Goal: Check status: Check status

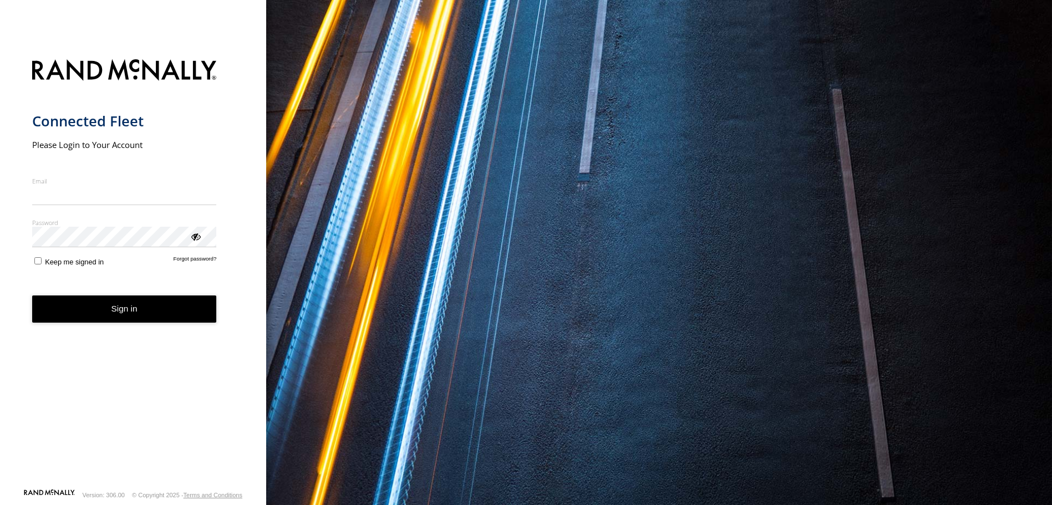
type input "**********"
click at [153, 324] on form "**********" at bounding box center [133, 271] width 202 height 436
click at [152, 315] on button "Sign in" at bounding box center [124, 309] width 185 height 27
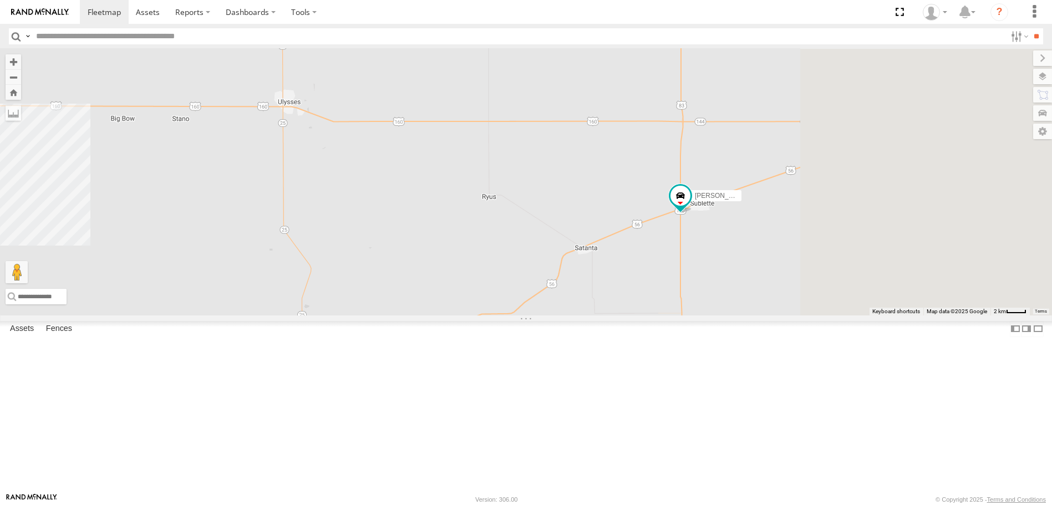
drag, startPoint x: 936, startPoint y: 312, endPoint x: 723, endPoint y: 287, distance: 214.5
click at [723, 288] on div "[PERSON_NAME] 7" at bounding box center [526, 182] width 1052 height 266
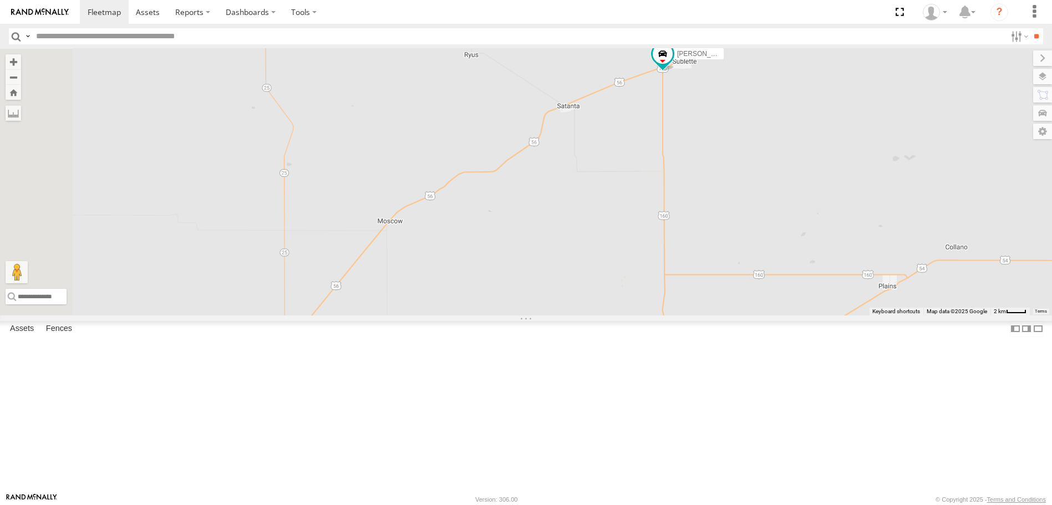
drag, startPoint x: 744, startPoint y: 358, endPoint x: 769, endPoint y: 214, distance: 145.7
click at [775, 205] on div "[PERSON_NAME]" at bounding box center [526, 182] width 1052 height 266
drag, startPoint x: 754, startPoint y: 298, endPoint x: 770, endPoint y: 231, distance: 69.4
click at [769, 231] on div "[PERSON_NAME]" at bounding box center [526, 182] width 1052 height 266
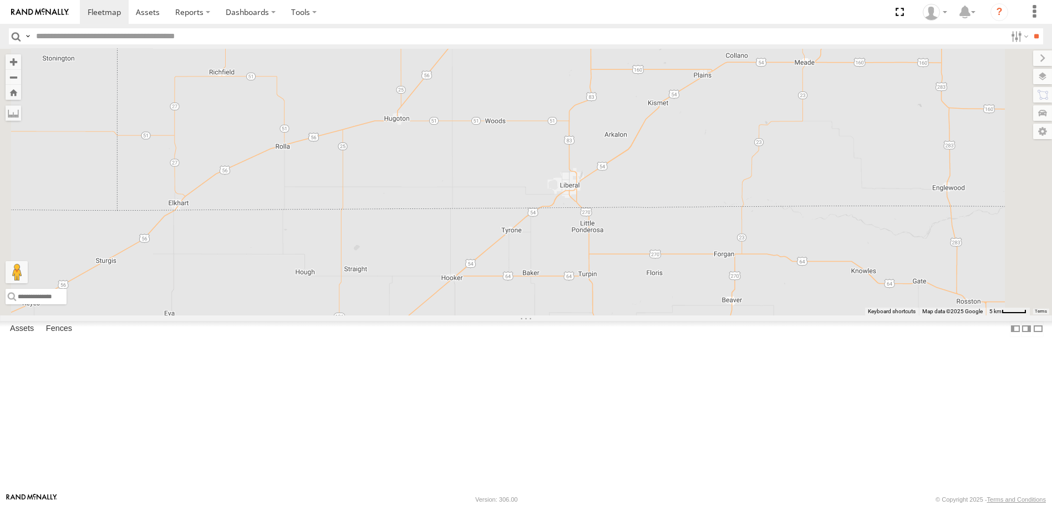
drag, startPoint x: 636, startPoint y: 372, endPoint x: 596, endPoint y: 227, distance: 150.2
click at [596, 227] on div "[PERSON_NAME] 7" at bounding box center [526, 182] width 1052 height 266
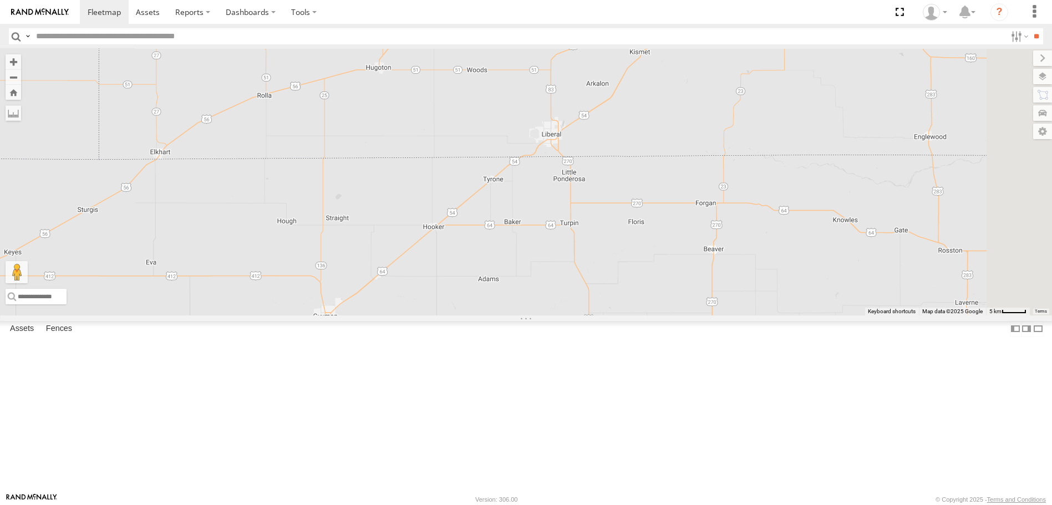
drag, startPoint x: 599, startPoint y: 264, endPoint x: 613, endPoint y: 200, distance: 65.3
click at [613, 200] on div "[PERSON_NAME] 7" at bounding box center [526, 182] width 1052 height 266
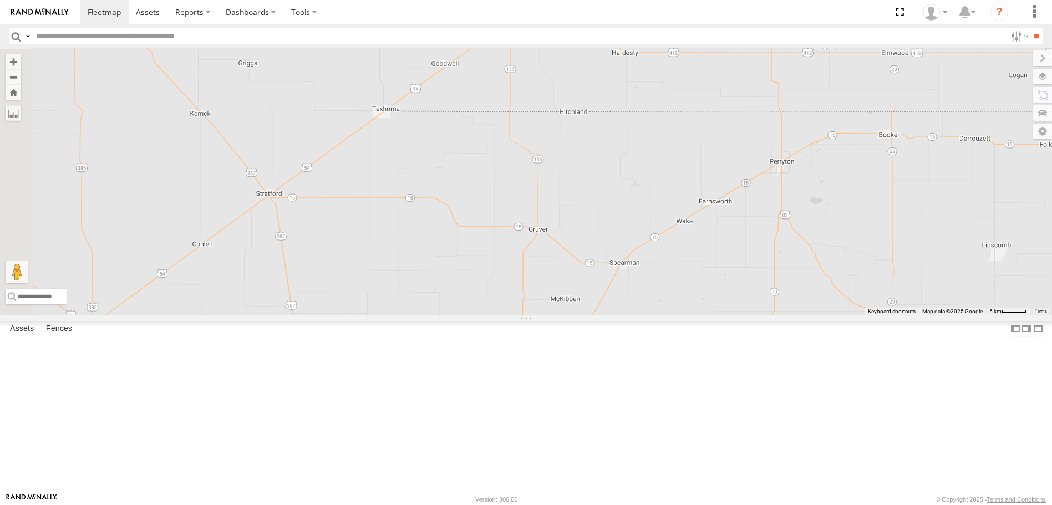
drag, startPoint x: 576, startPoint y: 374, endPoint x: 757, endPoint y: 82, distance: 343.9
click at [757, 82] on div "[PERSON_NAME] 7" at bounding box center [526, 182] width 1052 height 266
drag, startPoint x: 472, startPoint y: 276, endPoint x: 589, endPoint y: 224, distance: 128.1
click at [589, 224] on div "[PERSON_NAME] 7" at bounding box center [526, 182] width 1052 height 266
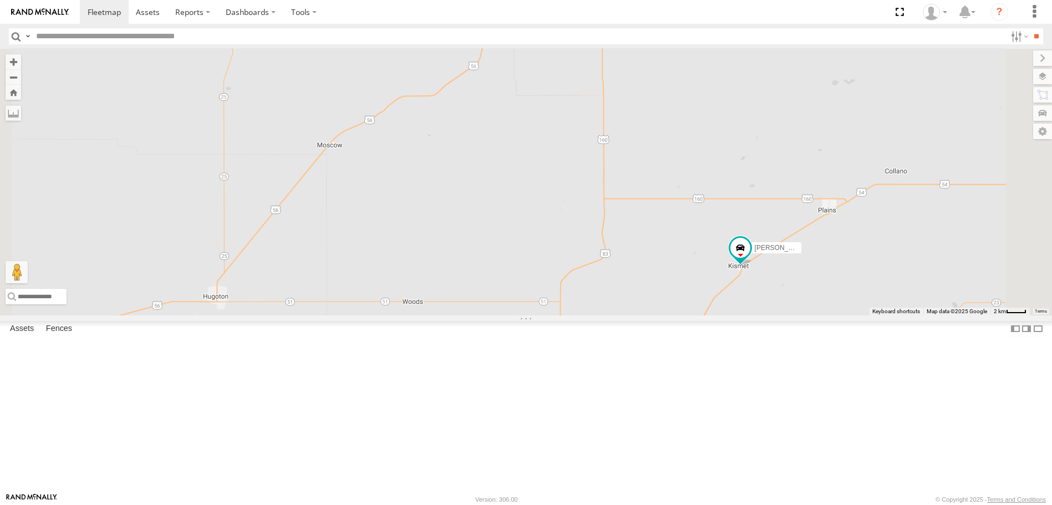
click at [812, 315] on div "[PERSON_NAME]" at bounding box center [526, 182] width 1052 height 266
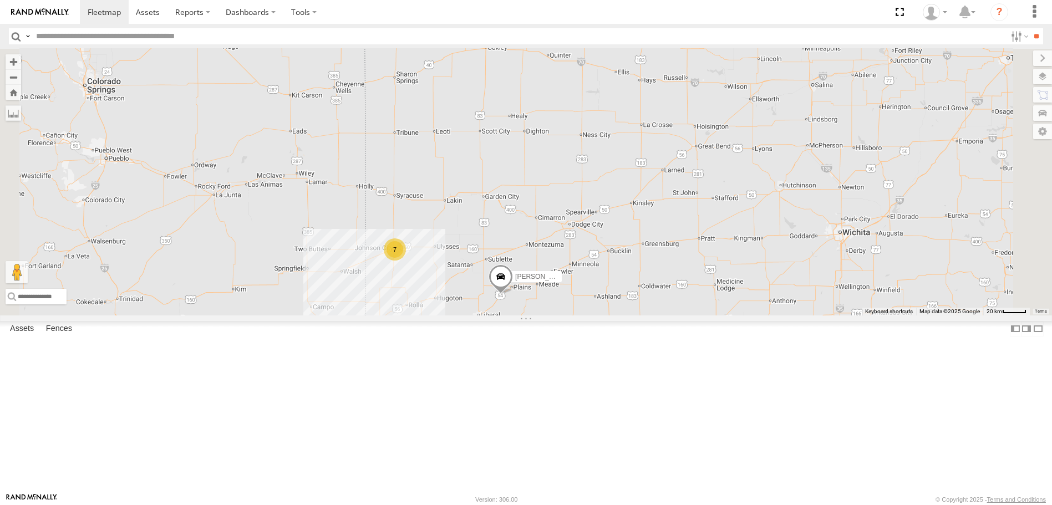
drag, startPoint x: 589, startPoint y: 215, endPoint x: 549, endPoint y: 357, distance: 147.5
click at [549, 315] on div "[PERSON_NAME] 7" at bounding box center [526, 182] width 1052 height 266
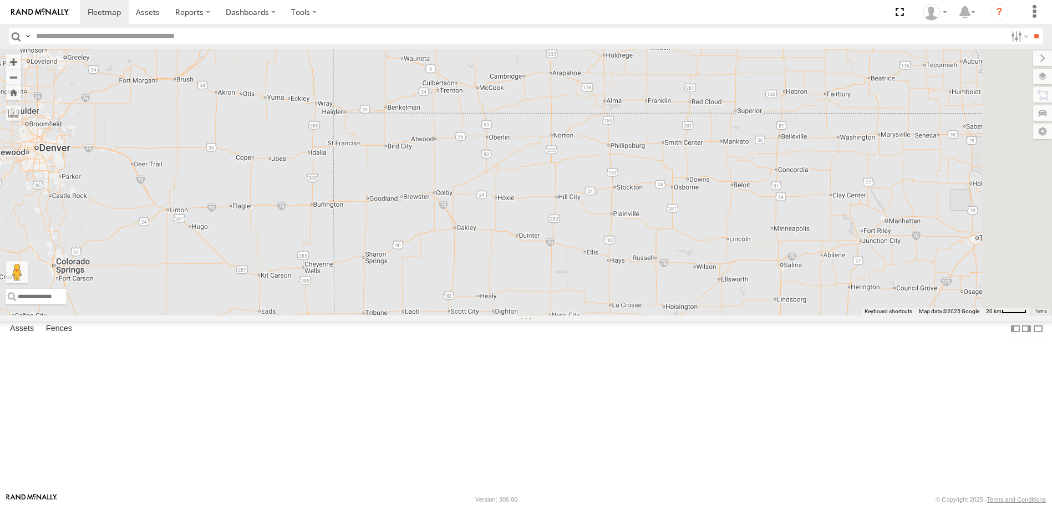
drag, startPoint x: 554, startPoint y: 235, endPoint x: 547, endPoint y: 317, distance: 81.9
click at [547, 315] on div "[PERSON_NAME] 7" at bounding box center [526, 182] width 1052 height 266
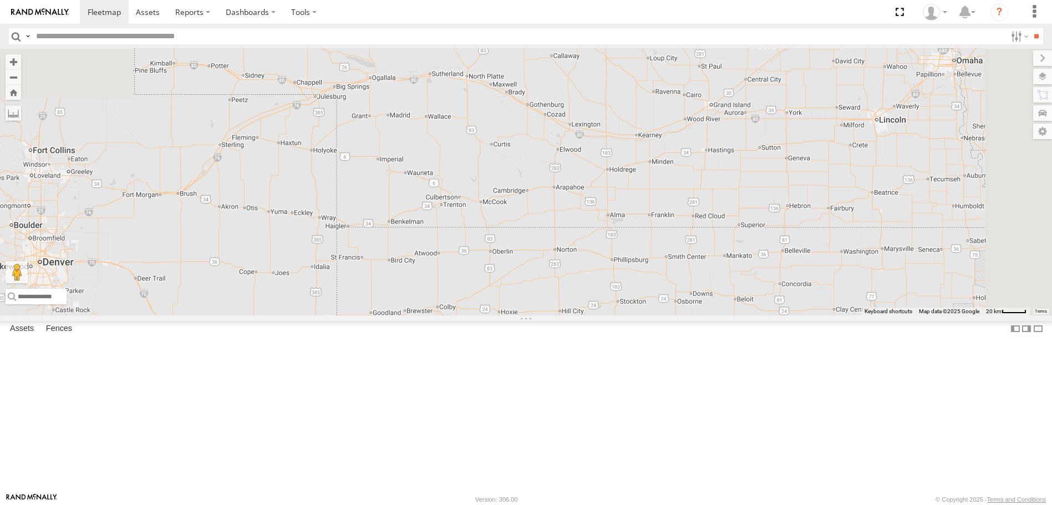
drag, startPoint x: 551, startPoint y: 204, endPoint x: 550, endPoint y: 333, distance: 129.8
click at [550, 315] on div "[PERSON_NAME] 7" at bounding box center [526, 182] width 1052 height 266
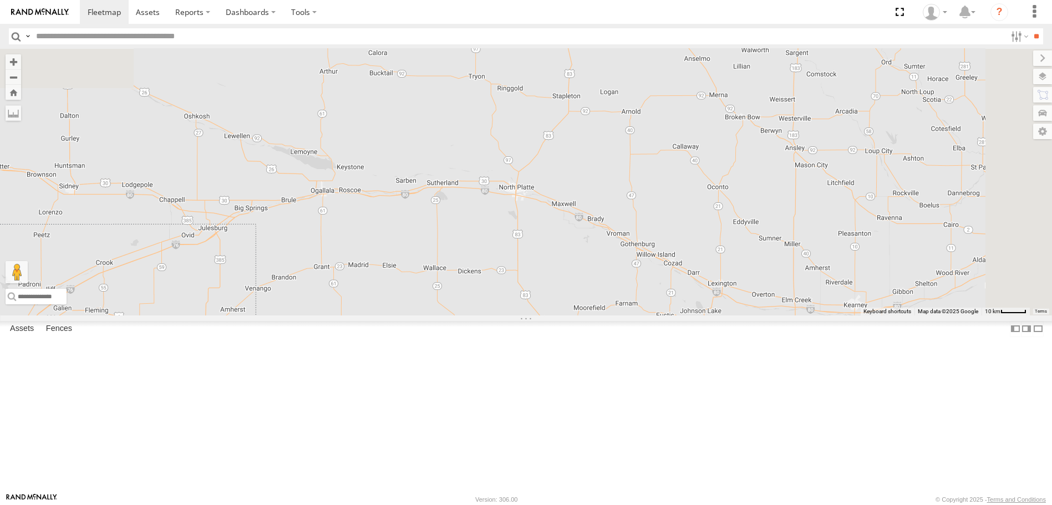
drag, startPoint x: 531, startPoint y: 201, endPoint x: 526, endPoint y: 334, distance: 133.2
click at [526, 315] on div "[PERSON_NAME]" at bounding box center [526, 182] width 1052 height 266
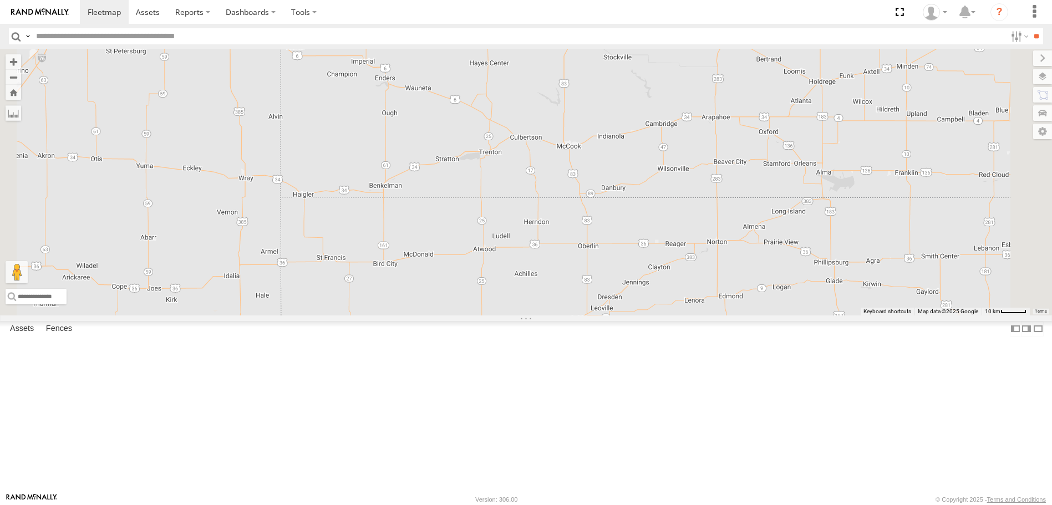
drag, startPoint x: 546, startPoint y: 373, endPoint x: 567, endPoint y: 87, distance: 287.5
click at [567, 90] on div "[PERSON_NAME]" at bounding box center [526, 182] width 1052 height 266
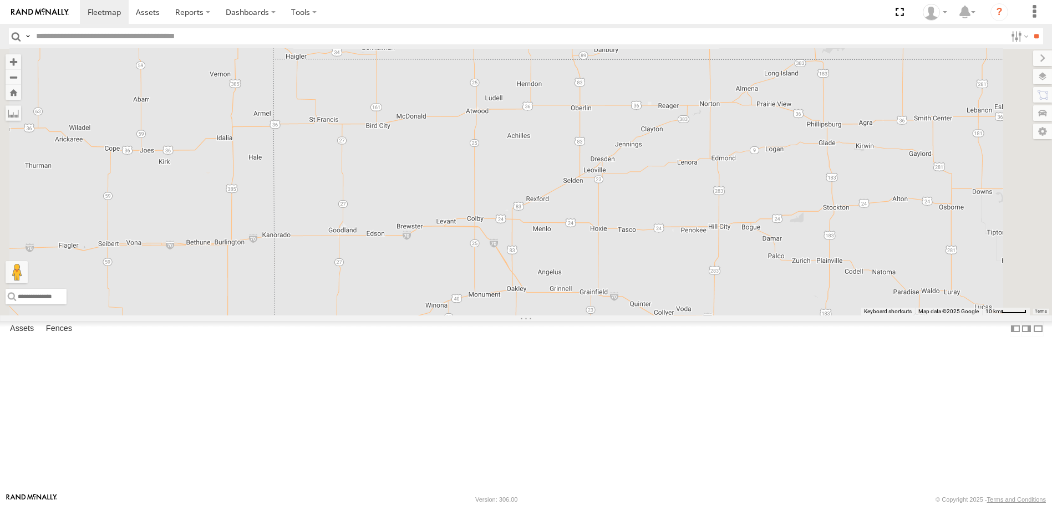
drag, startPoint x: 568, startPoint y: 281, endPoint x: 572, endPoint y: 135, distance: 145.9
click at [572, 135] on div "[PERSON_NAME]" at bounding box center [526, 182] width 1052 height 266
